Goal: Go to known website: Access a specific website the user already knows

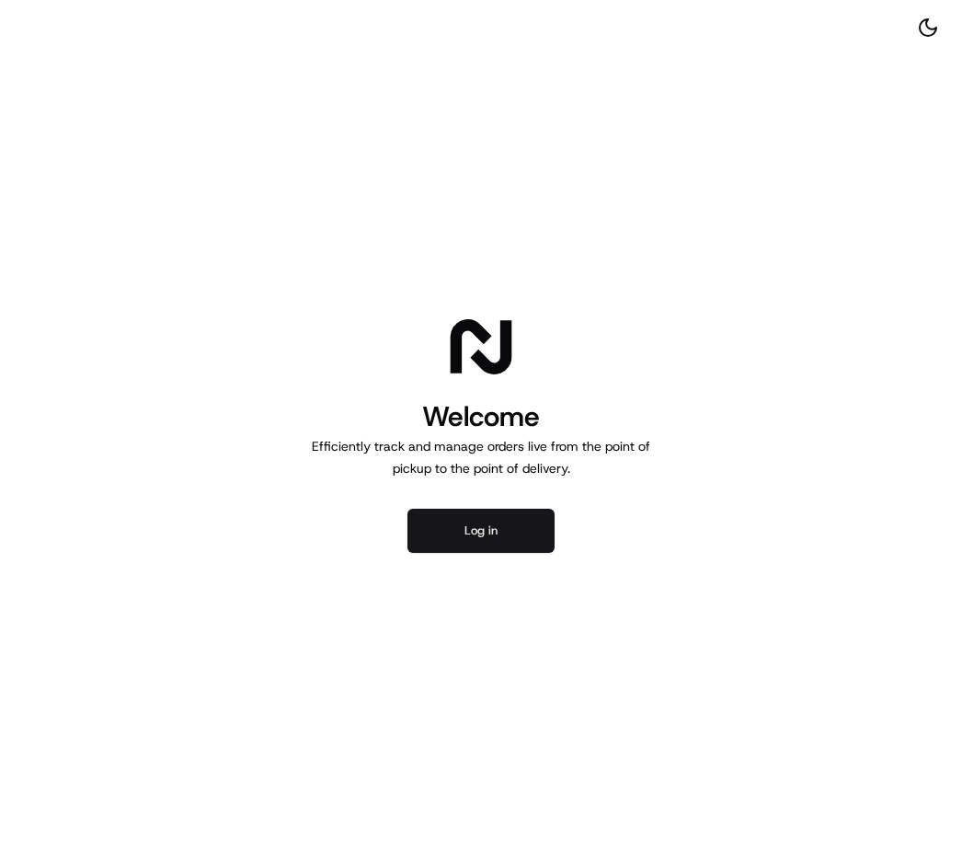
click at [468, 535] on button "Log in" at bounding box center [481, 531] width 147 height 44
